Goal: Book appointment/travel/reservation

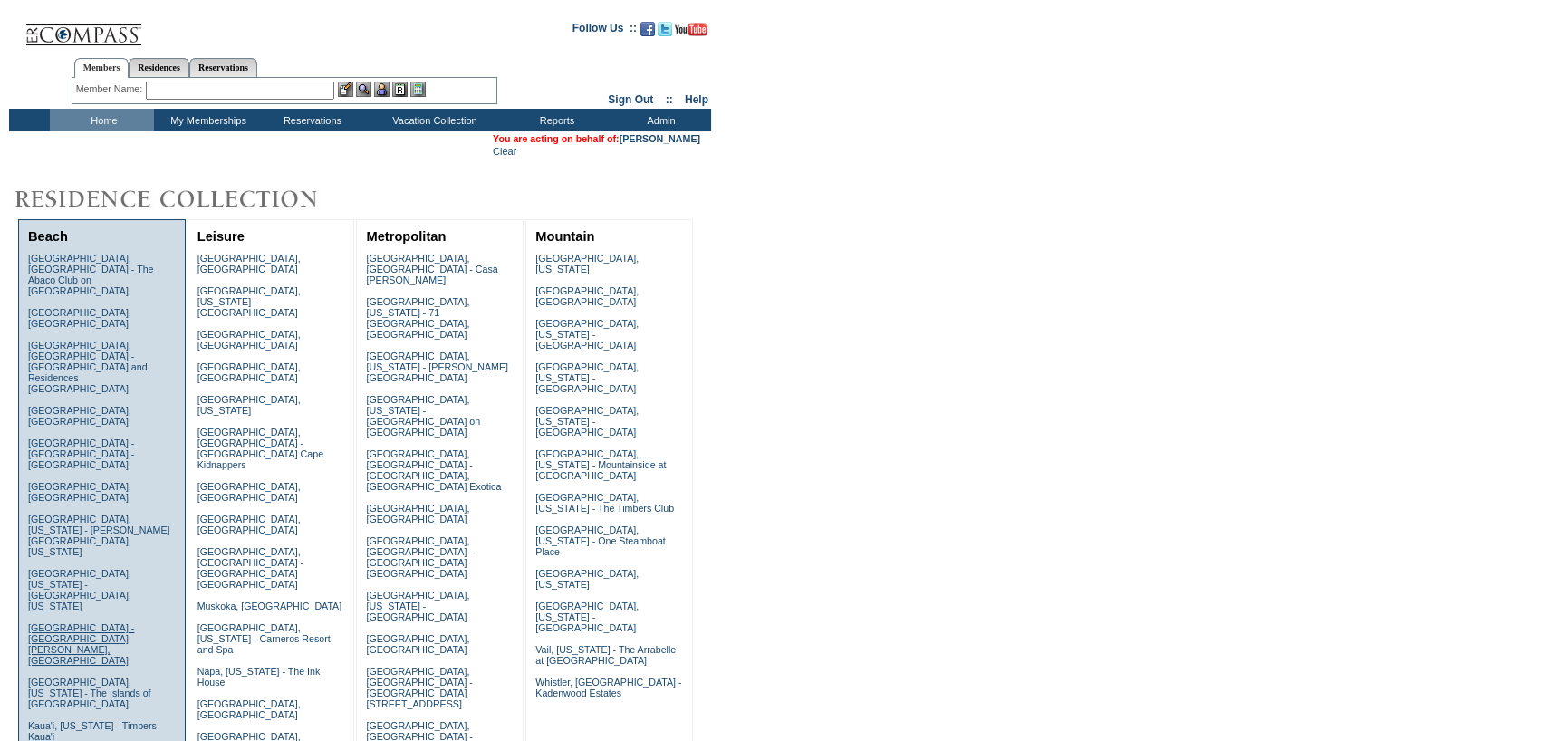
click at [71, 623] on link "[GEOGRAPHIC_DATA] - [GEOGRAPHIC_DATA][PERSON_NAME], [GEOGRAPHIC_DATA]" at bounding box center [81, 645] width 106 height 44
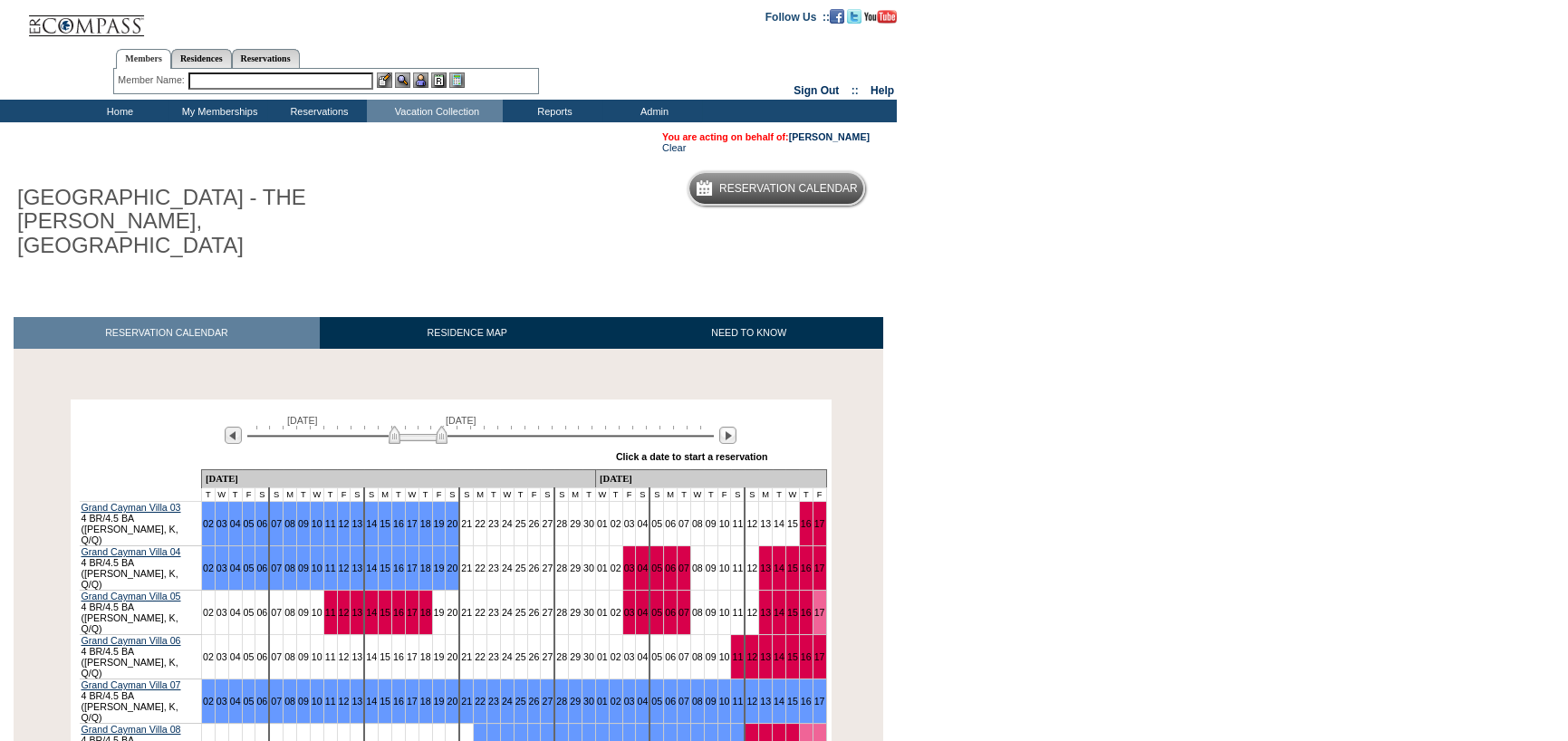
click at [440, 426] on img at bounding box center [418, 435] width 59 height 18
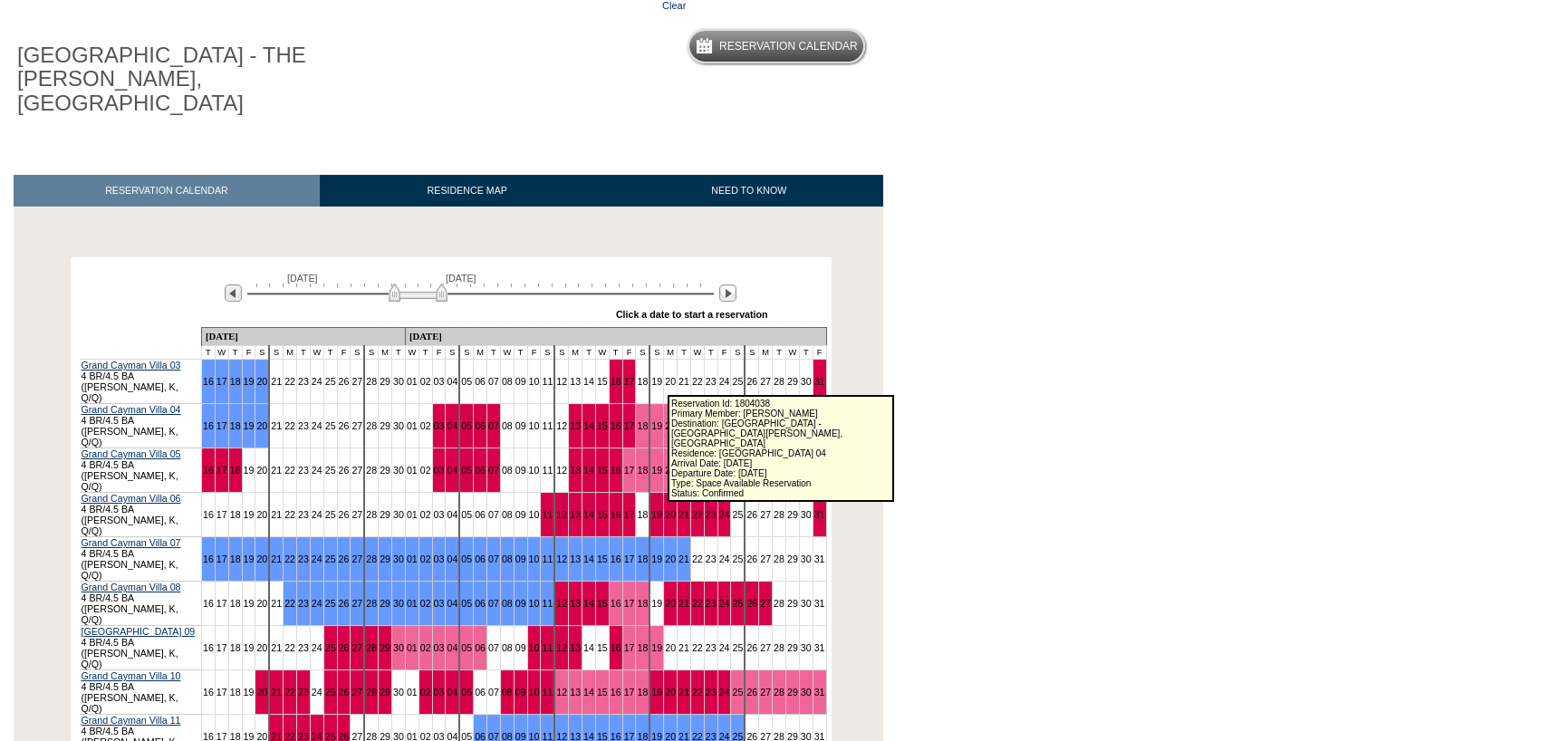
scroll to position [181, 0]
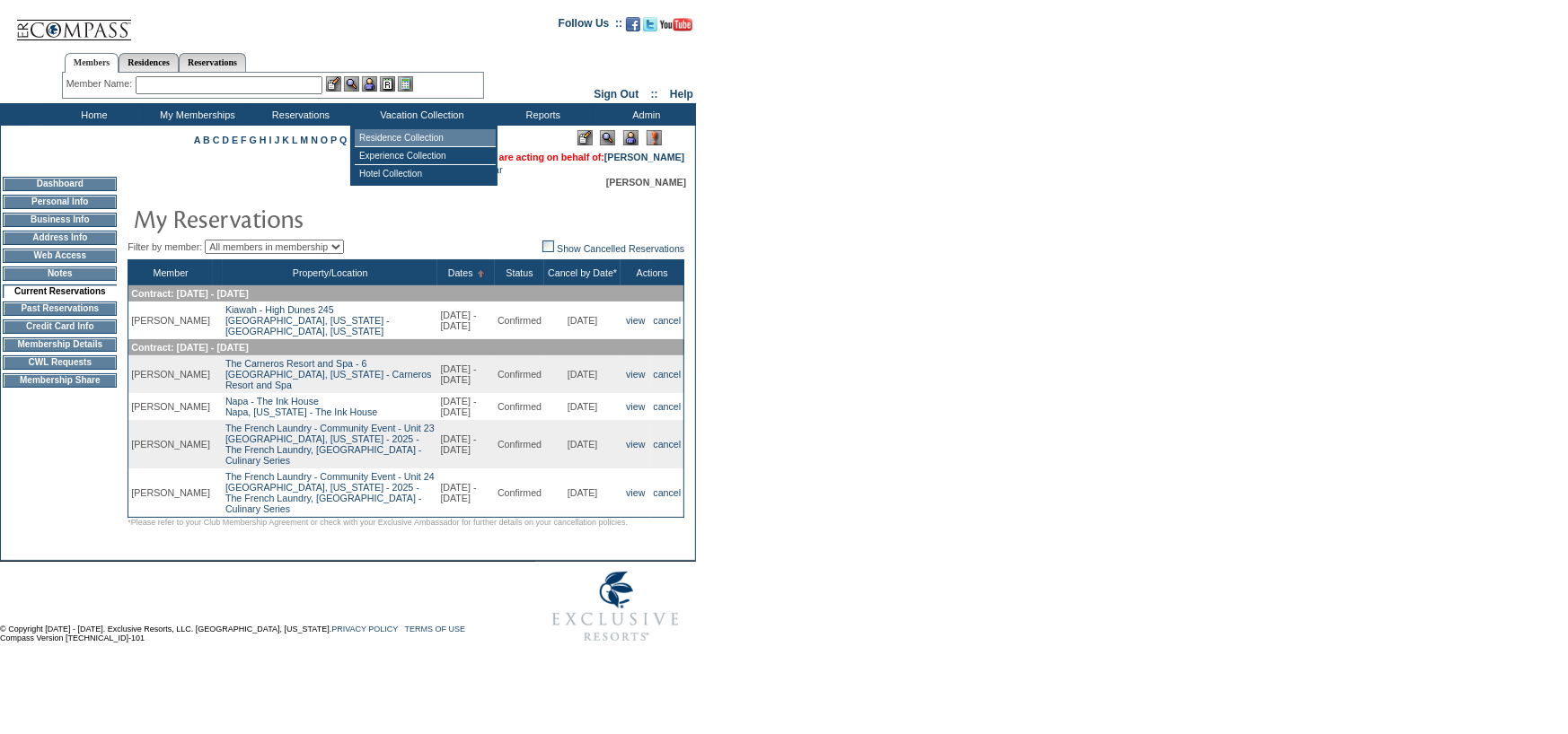
click at [420, 133] on td "Residence Collection" at bounding box center [425, 138] width 141 height 18
